Goal: Transaction & Acquisition: Purchase product/service

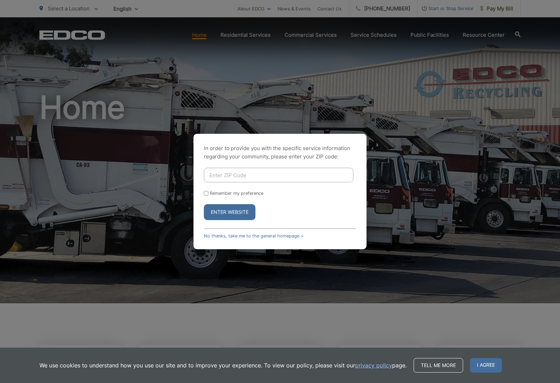
click at [220, 176] on input "Enter ZIP Code" at bounding box center [279, 175] width 150 height 15
type input "92078"
click at [230, 212] on button "Enter Website" at bounding box center [230, 212] width 52 height 16
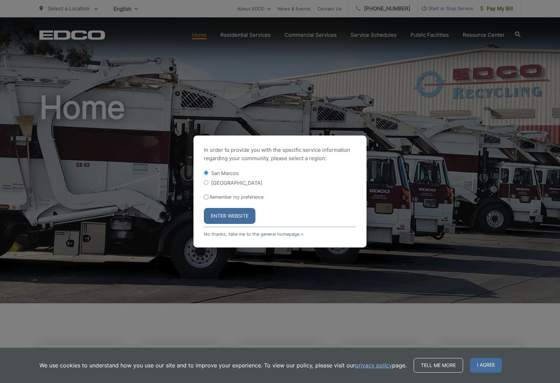
click at [232, 214] on button "Enter Website" at bounding box center [230, 216] width 52 height 16
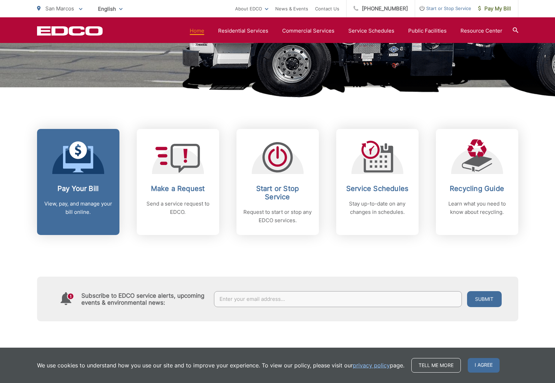
scroll to position [216, 0]
click at [60, 195] on div "Pay Your Bill View, pay, and manage your bill online." at bounding box center [78, 200] width 69 height 32
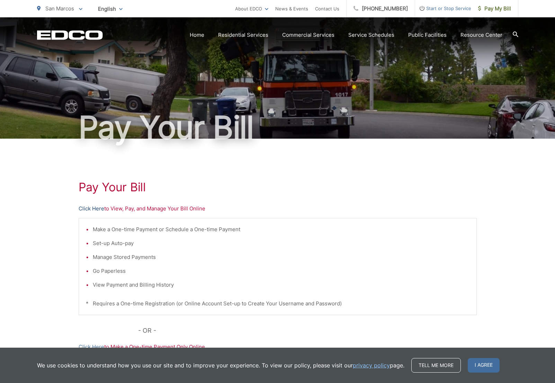
scroll to position [0, 0]
click at [96, 210] on link "Click Here" at bounding box center [92, 208] width 26 height 8
